Goal: Information Seeking & Learning: Check status

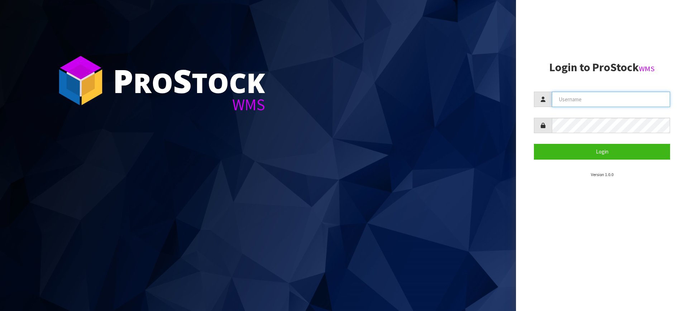
type input "[PERSON_NAME][EMAIL_ADDRESS][DOMAIN_NAME]"
click at [615, 161] on section "Login to ProStock WMS [EMAIL_ADDRESS][DOMAIN_NAME] Login Version 1.0.0" at bounding box center [602, 119] width 136 height 117
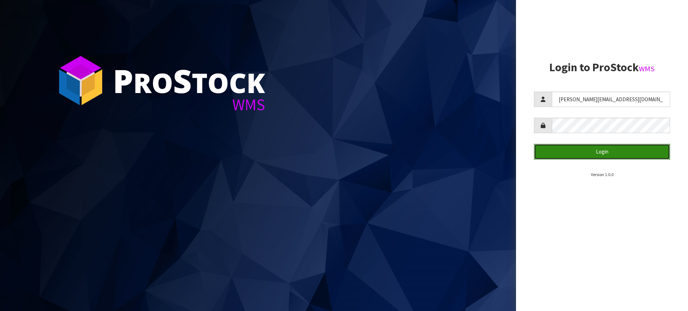
click at [606, 156] on button "Login" at bounding box center [602, 151] width 136 height 15
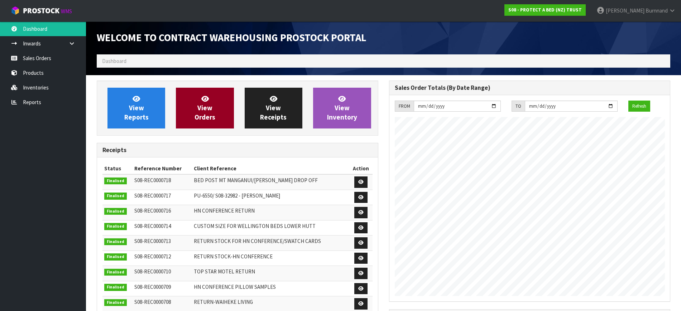
scroll to position [397, 292]
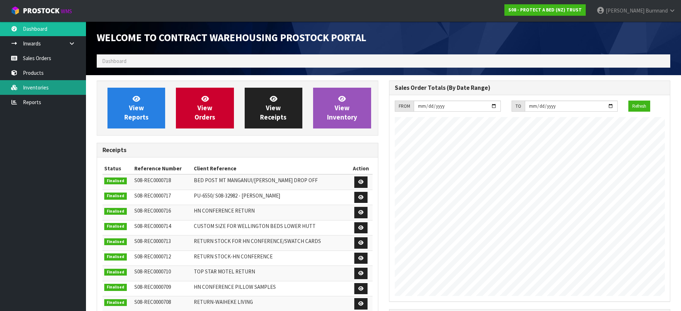
click at [28, 84] on link "Inventories" at bounding box center [43, 87] width 86 height 15
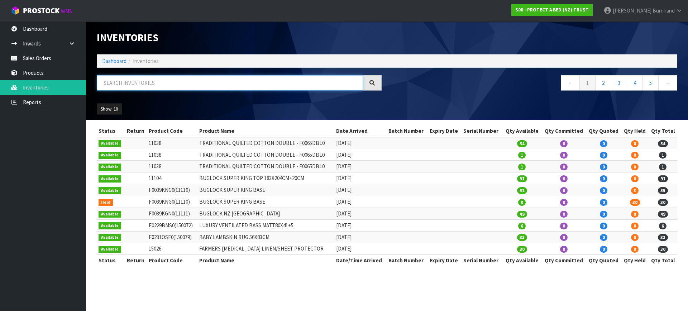
click at [125, 82] on input "text" at bounding box center [230, 82] width 266 height 15
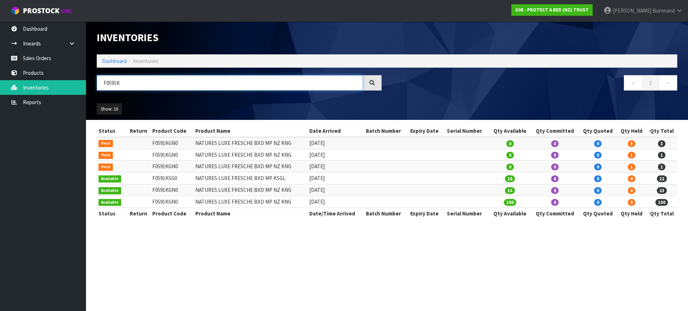
drag, startPoint x: 108, startPoint y: 81, endPoint x: 120, endPoint y: 82, distance: 12.6
click at [120, 82] on input "F0591K" at bounding box center [230, 82] width 266 height 15
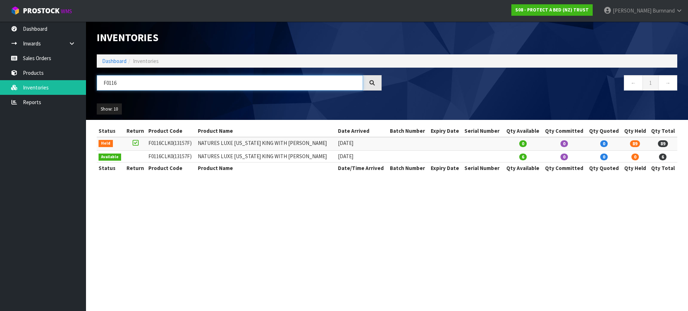
type input "F0116"
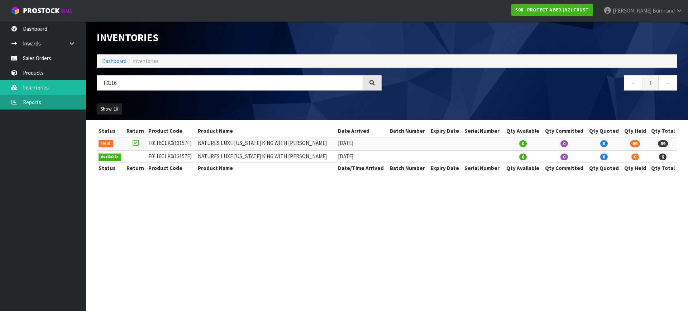
click at [32, 102] on link "Reports" at bounding box center [43, 102] width 86 height 15
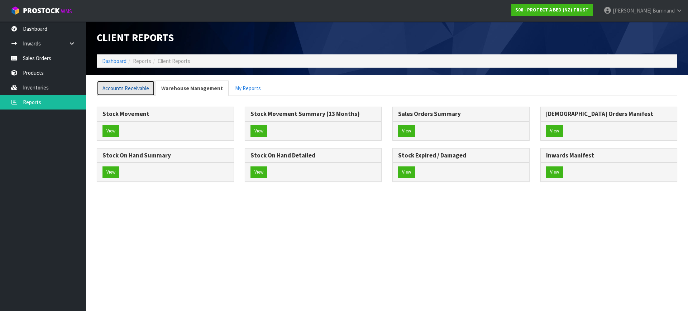
click at [125, 81] on link "Accounts Receivable" at bounding box center [126, 88] width 58 height 15
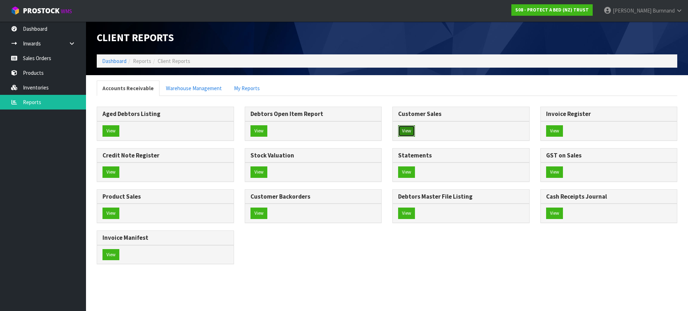
click at [405, 133] on button "View" at bounding box center [406, 130] width 17 height 11
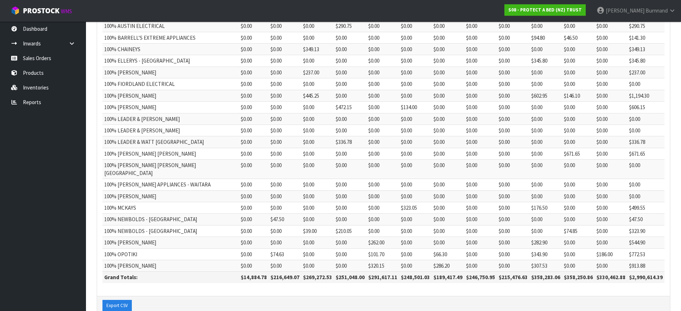
scroll to position [164, 0]
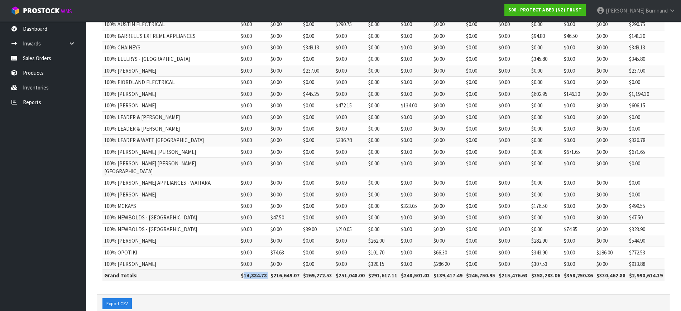
drag, startPoint x: 236, startPoint y: 261, endPoint x: 263, endPoint y: 260, distance: 26.9
click at [263, 270] on tr "Grand Totals: $14,884.78 $216,649.07 $269,272.53 $251,048.00 $291,617.11 $248,5…" at bounding box center [383, 275] width 562 height 11
copy tr "14,884.78"
click at [35, 103] on link "Reports" at bounding box center [43, 102] width 86 height 15
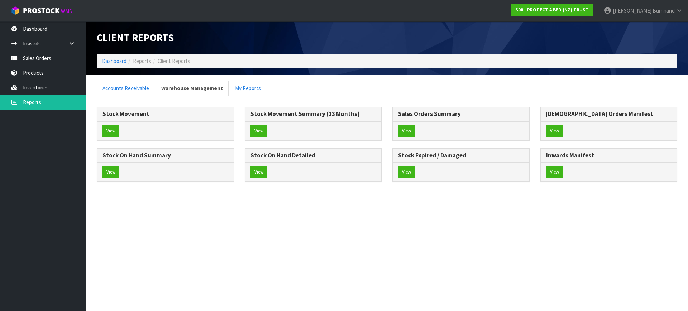
click at [111, 178] on div "View" at bounding box center [165, 172] width 136 height 19
click at [112, 167] on button "View" at bounding box center [110, 172] width 17 height 11
